Goal: Check status

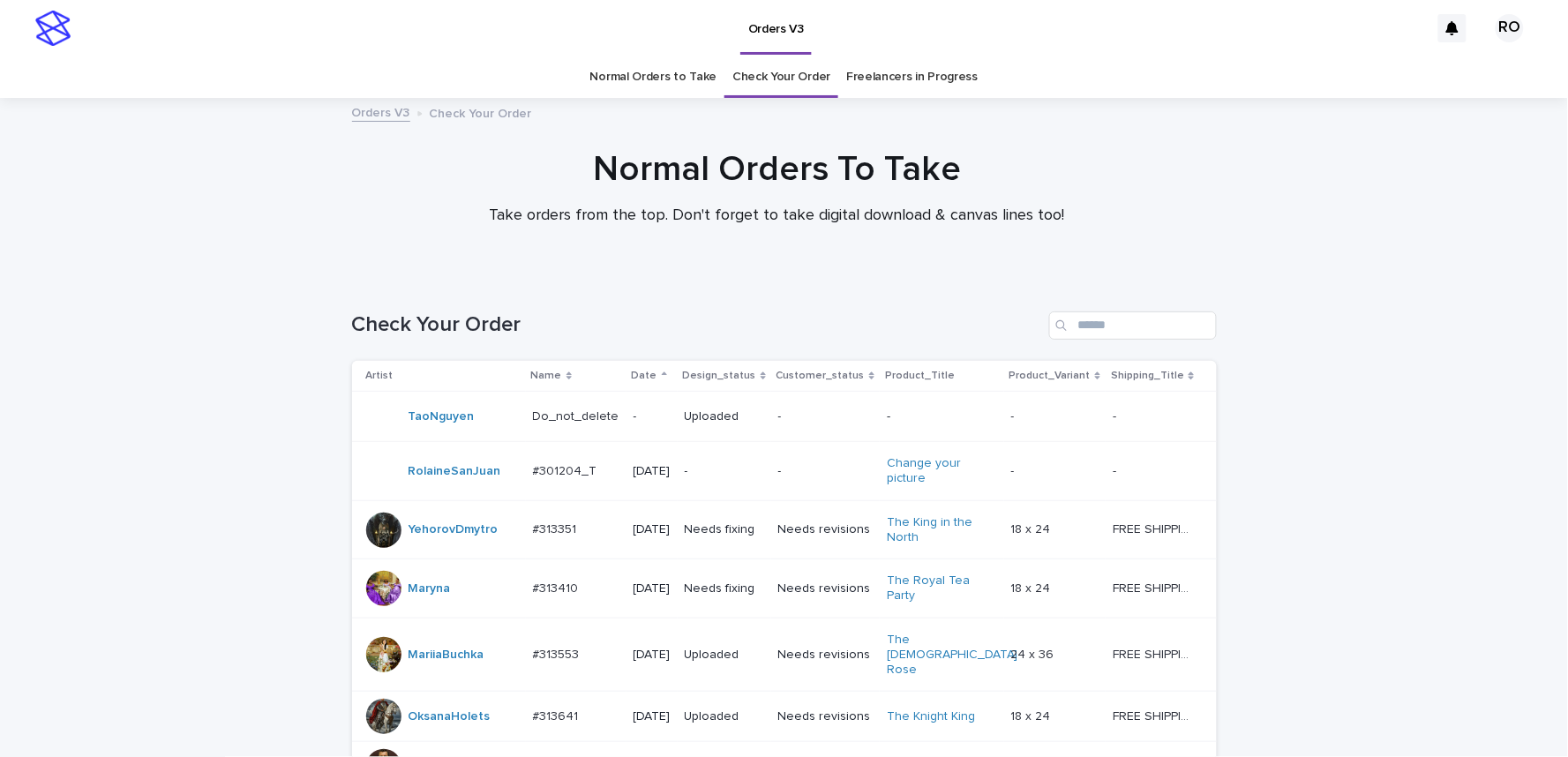
scroll to position [1295, 0]
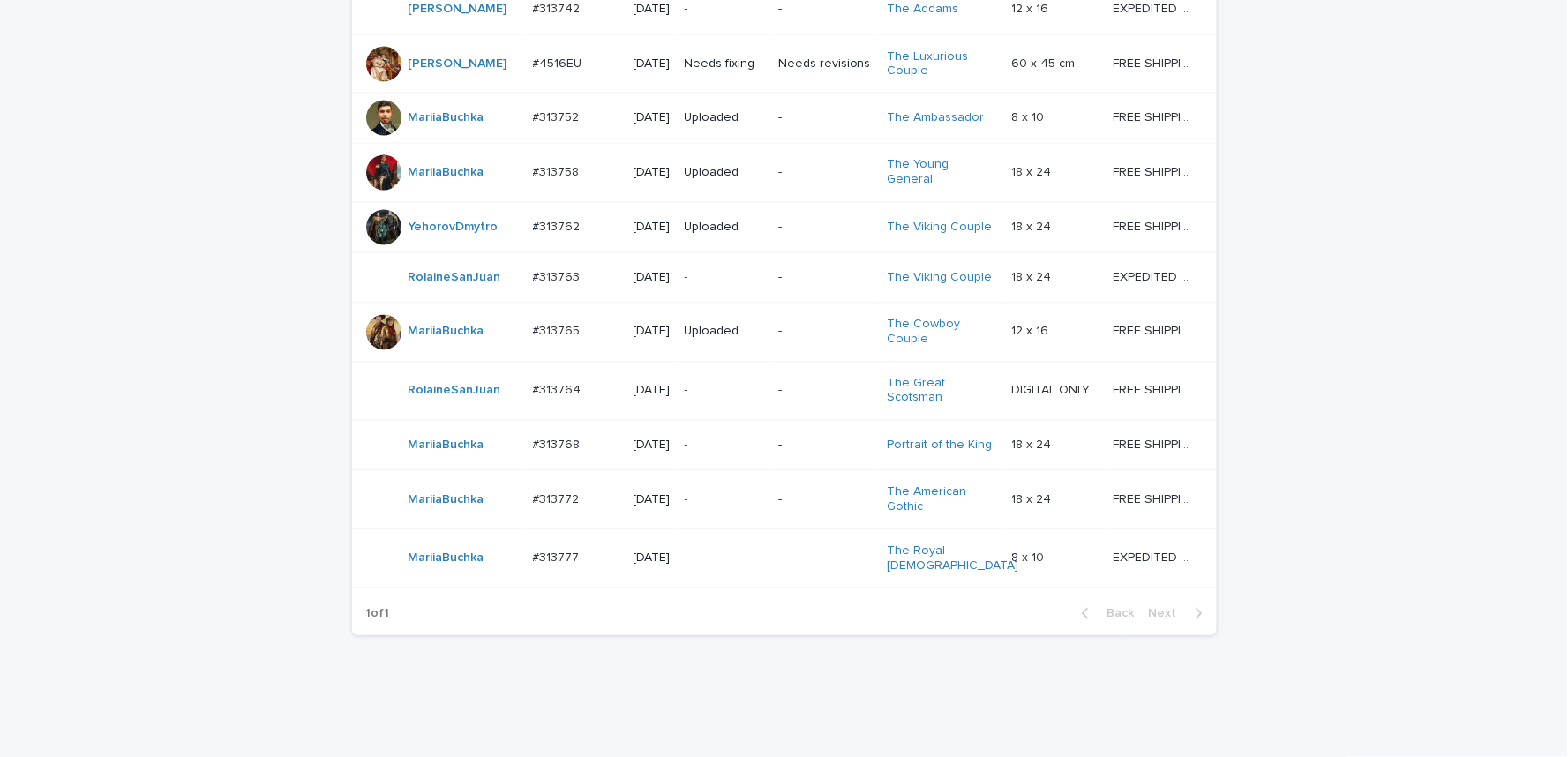
click at [375, 81] on div at bounding box center [384, 63] width 35 height 35
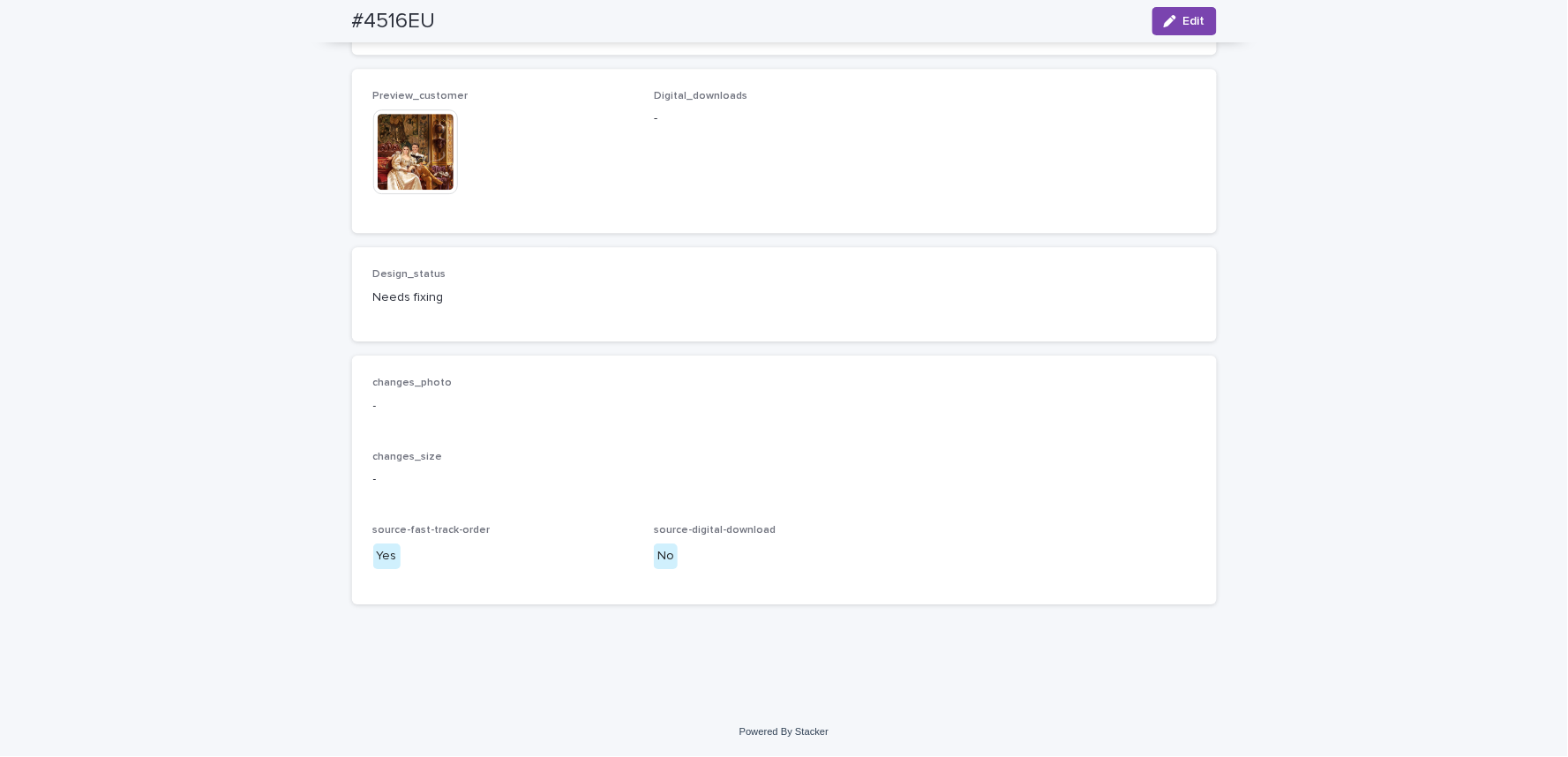
scroll to position [2253, 0]
click at [409, 194] on img at bounding box center [416, 151] width 85 height 85
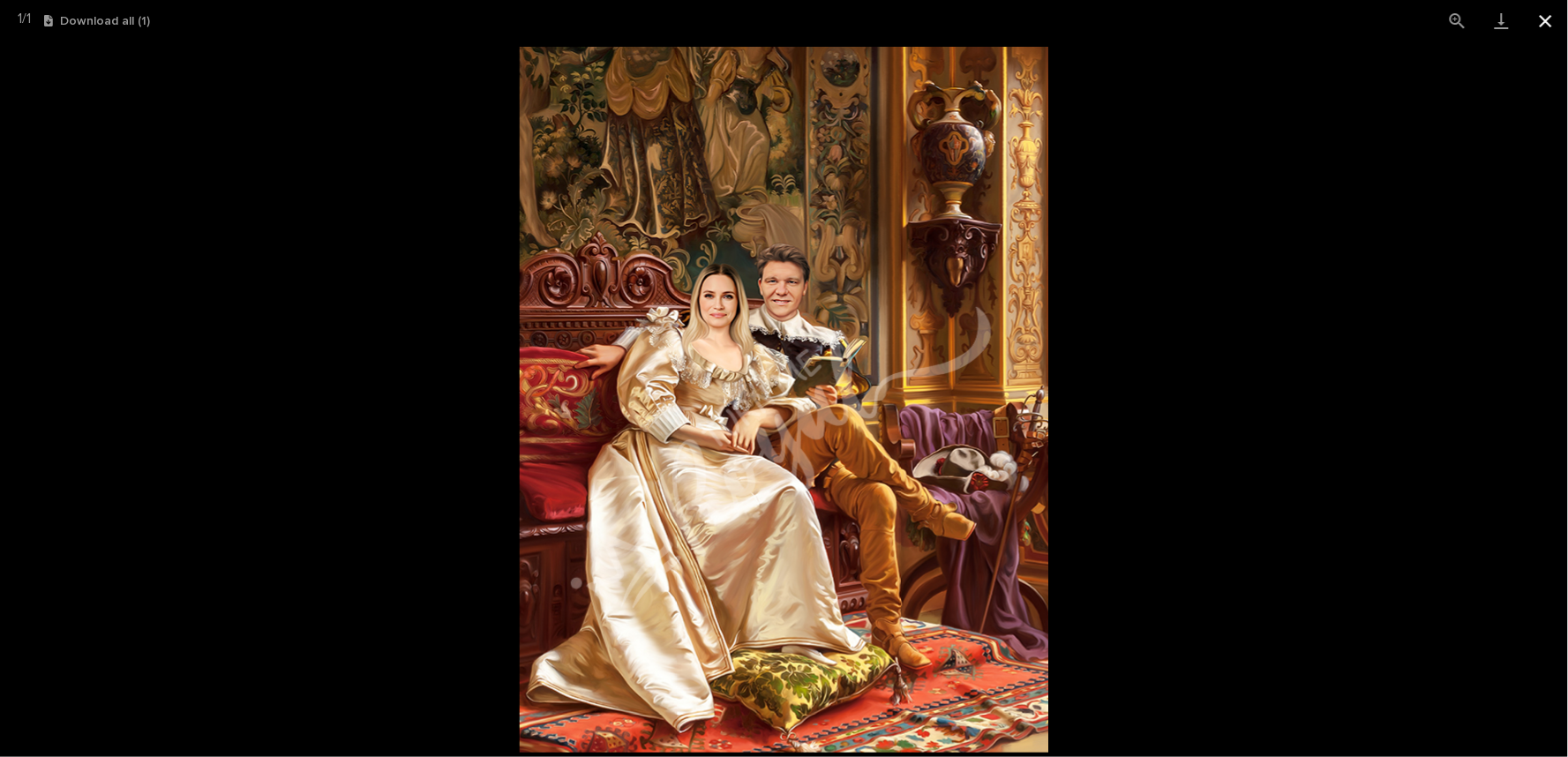
click at [1548, 25] on button "Close gallery" at bounding box center [1546, 20] width 44 height 42
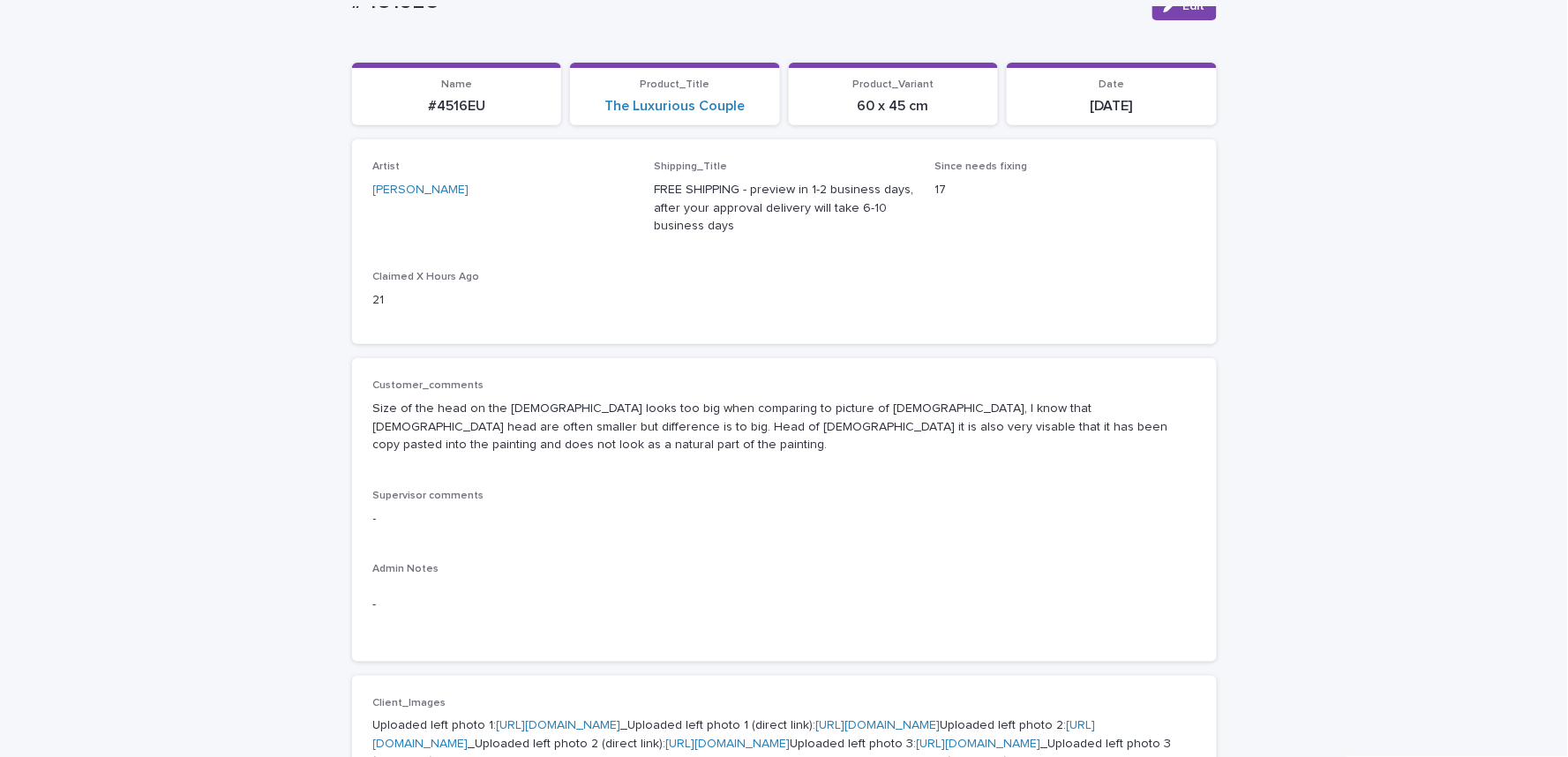
scroll to position [0, 0]
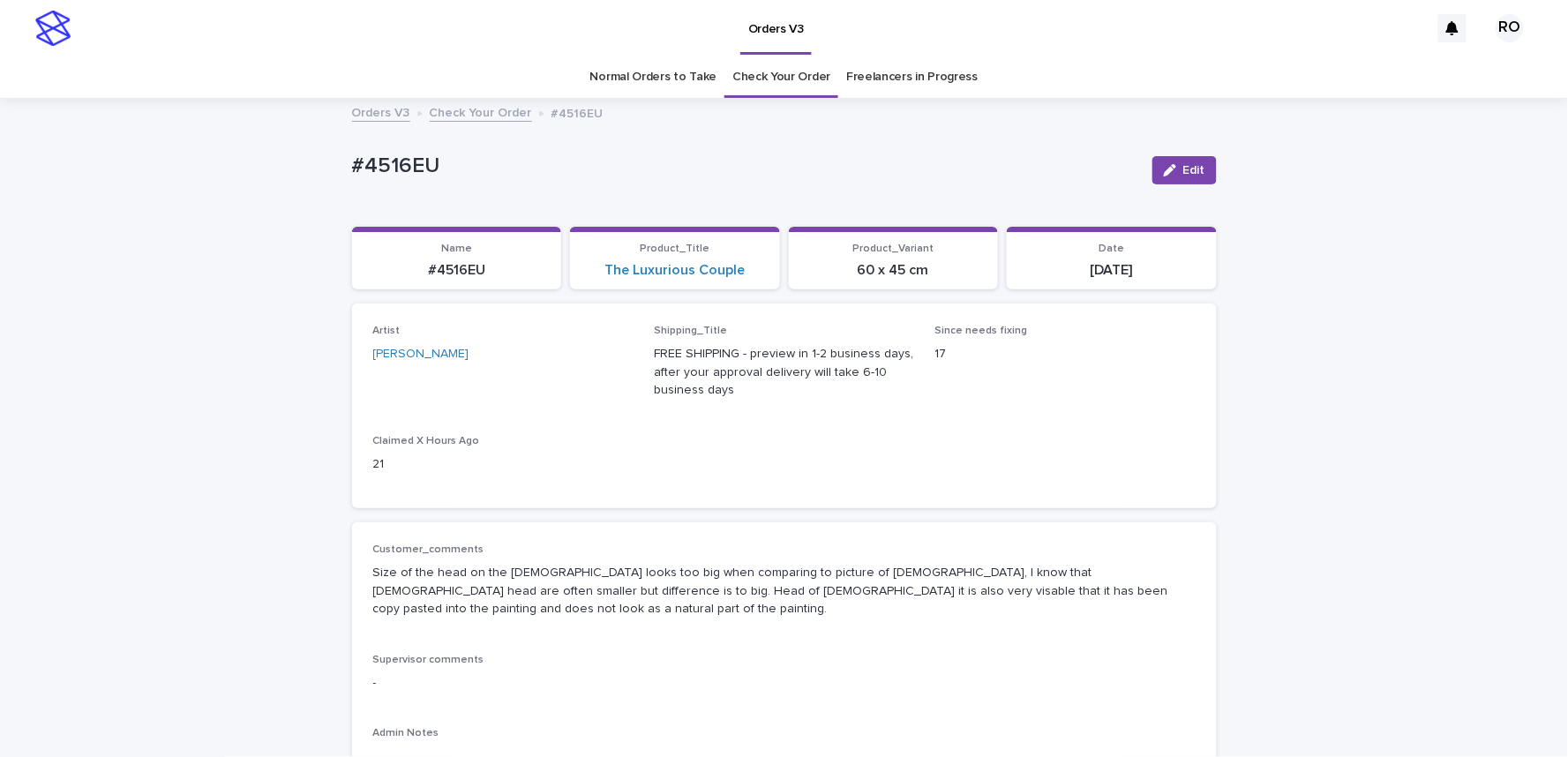
click at [647, 77] on link "Normal Orders to Take" at bounding box center [654, 77] width 127 height 42
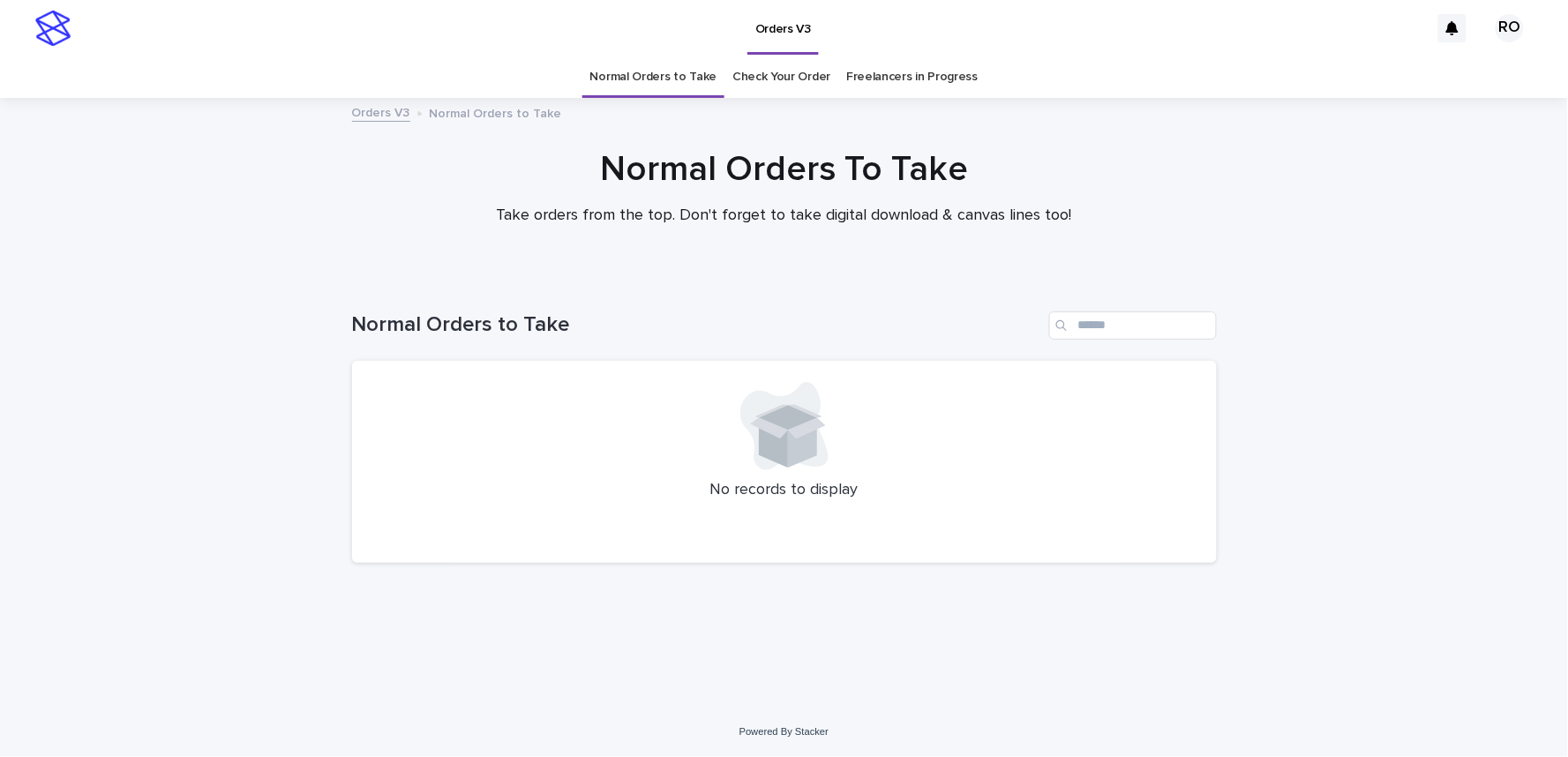
click at [787, 79] on link "Check Your Order" at bounding box center [781, 77] width 98 height 42
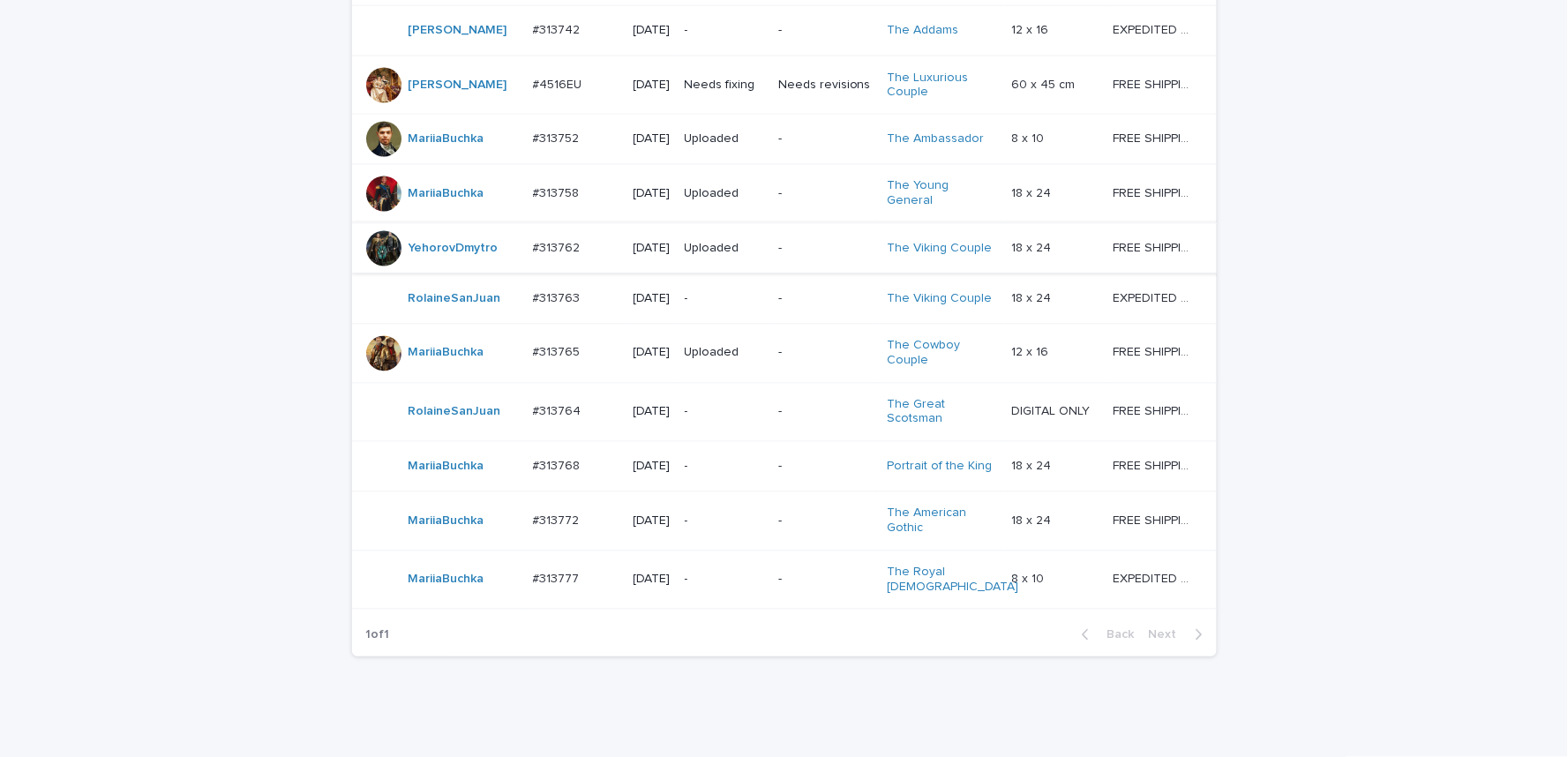
scroll to position [1413, 0]
